Goal: Task Accomplishment & Management: Complete application form

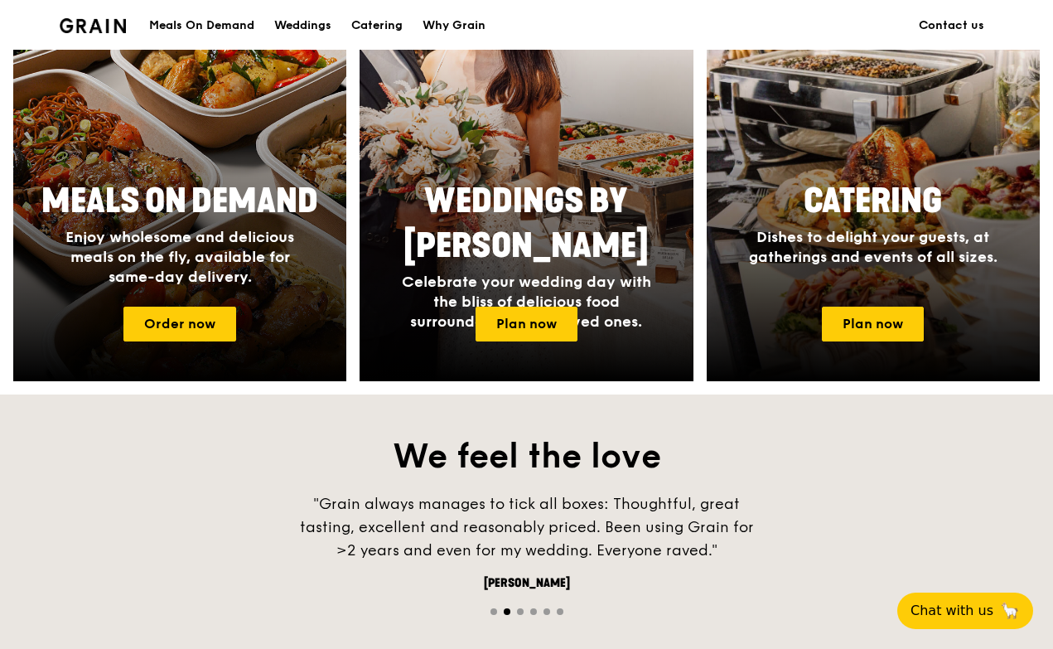
scroll to position [746, 0]
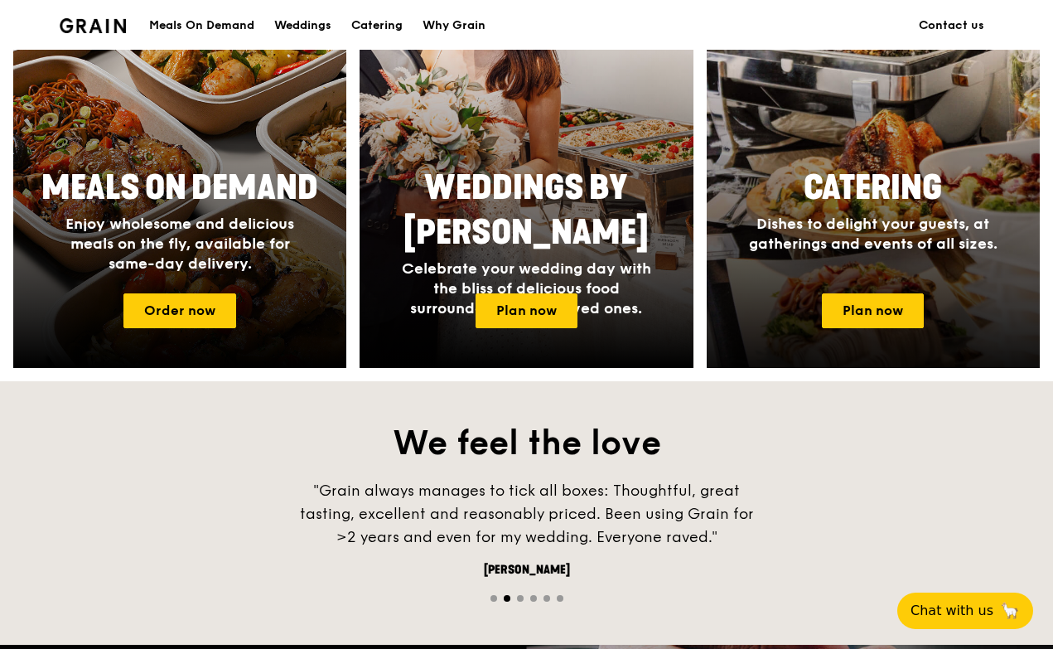
click at [923, 185] on span "Catering" at bounding box center [873, 188] width 138 height 40
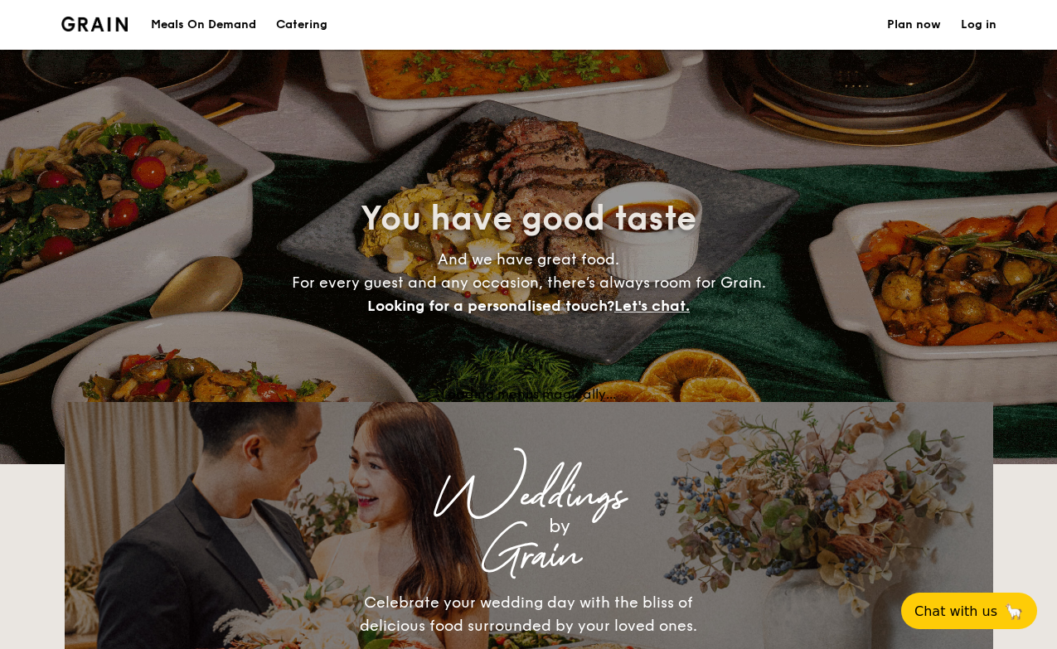
select select
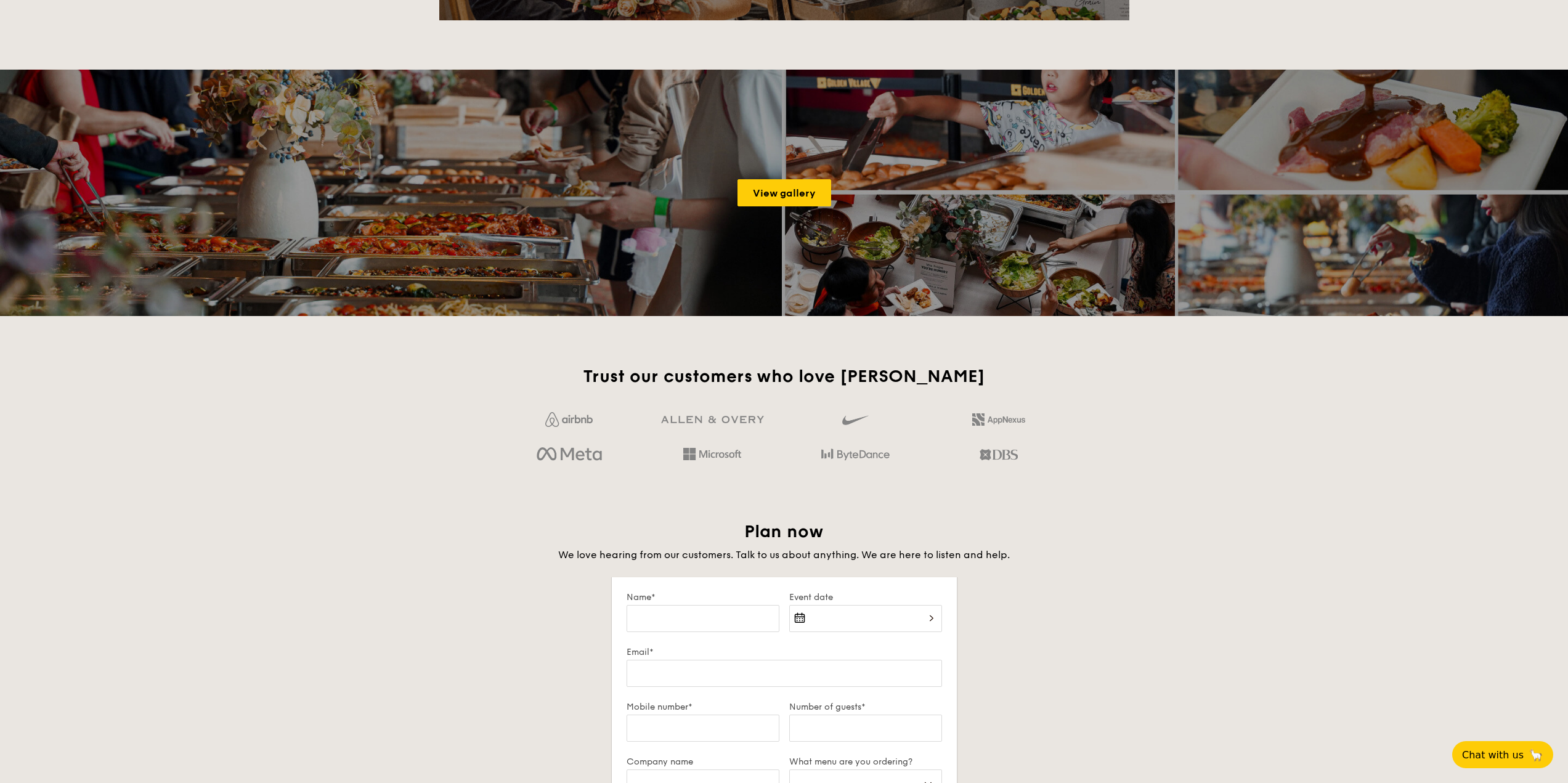
scroll to position [1602, 0]
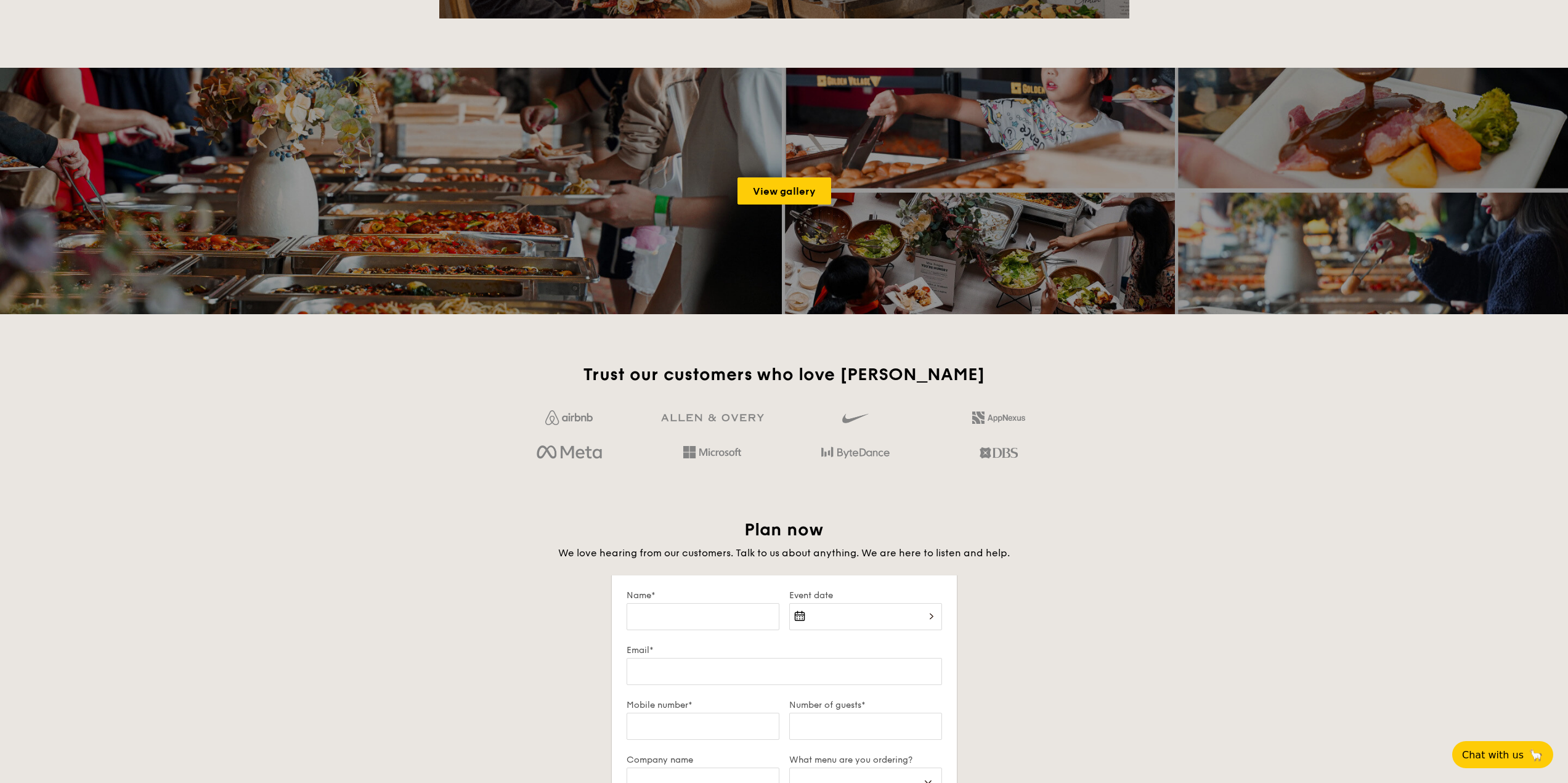
click at [785, 482] on div "Trust our customers who love Grain Plan now We love hearing from our customers.…" at bounding box center [784, 727] width 710 height 727
